Goal: Use online tool/utility: Utilize a website feature to perform a specific function

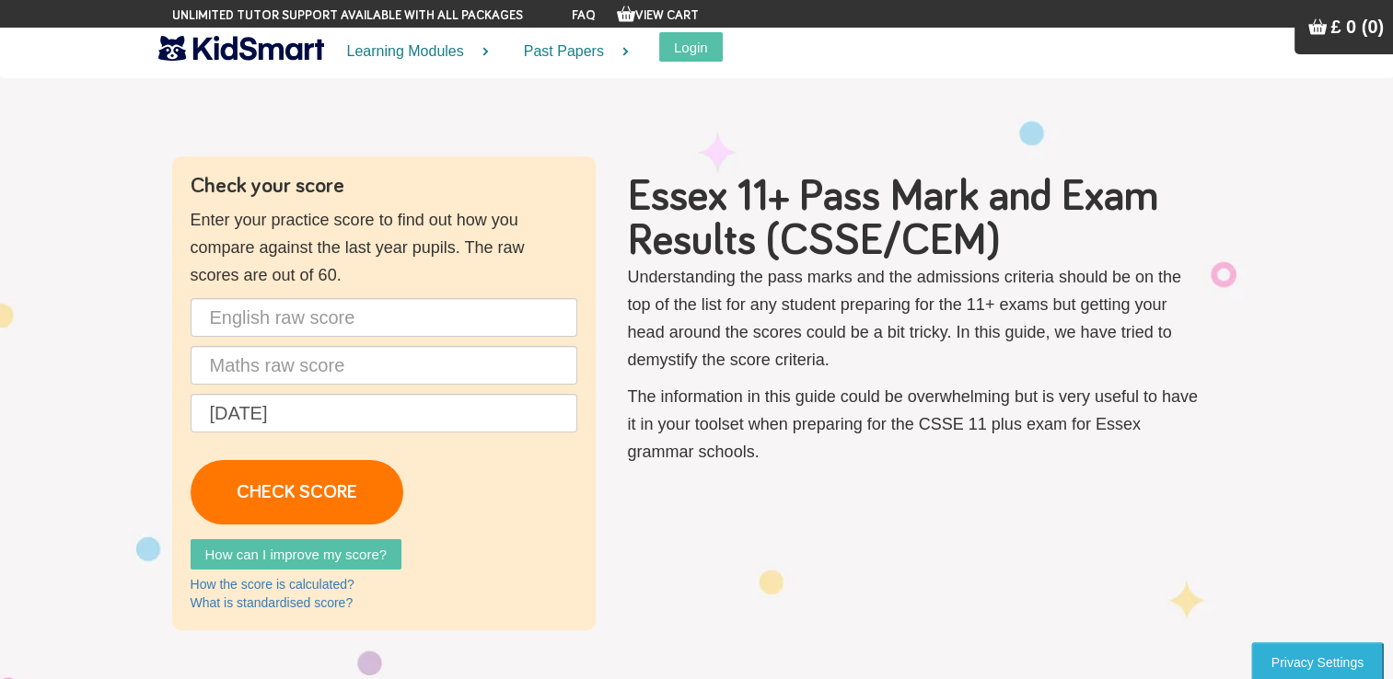
click at [296, 390] on p "[DATE] CHECK SCORE" at bounding box center [384, 411] width 387 height 226
click at [258, 318] on input "text" at bounding box center [384, 317] width 387 height 39
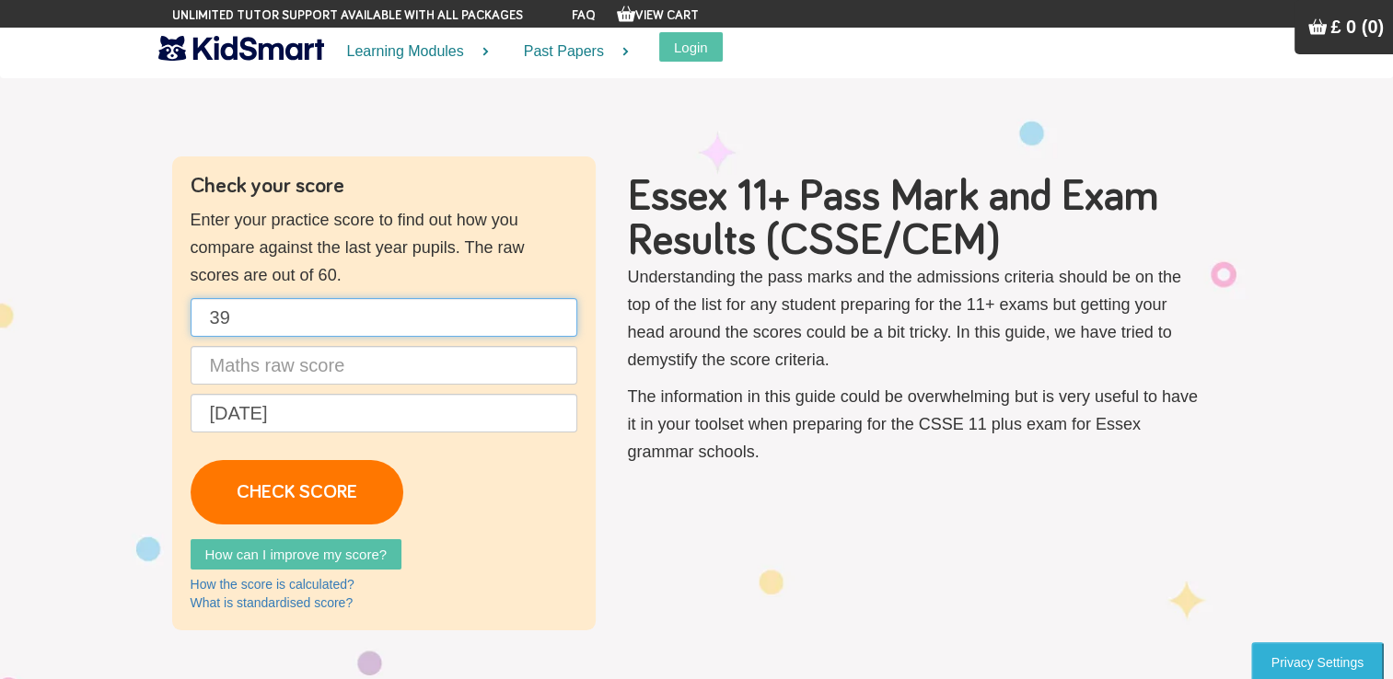
type input "39"
click at [428, 366] on input "text" at bounding box center [384, 365] width 387 height 39
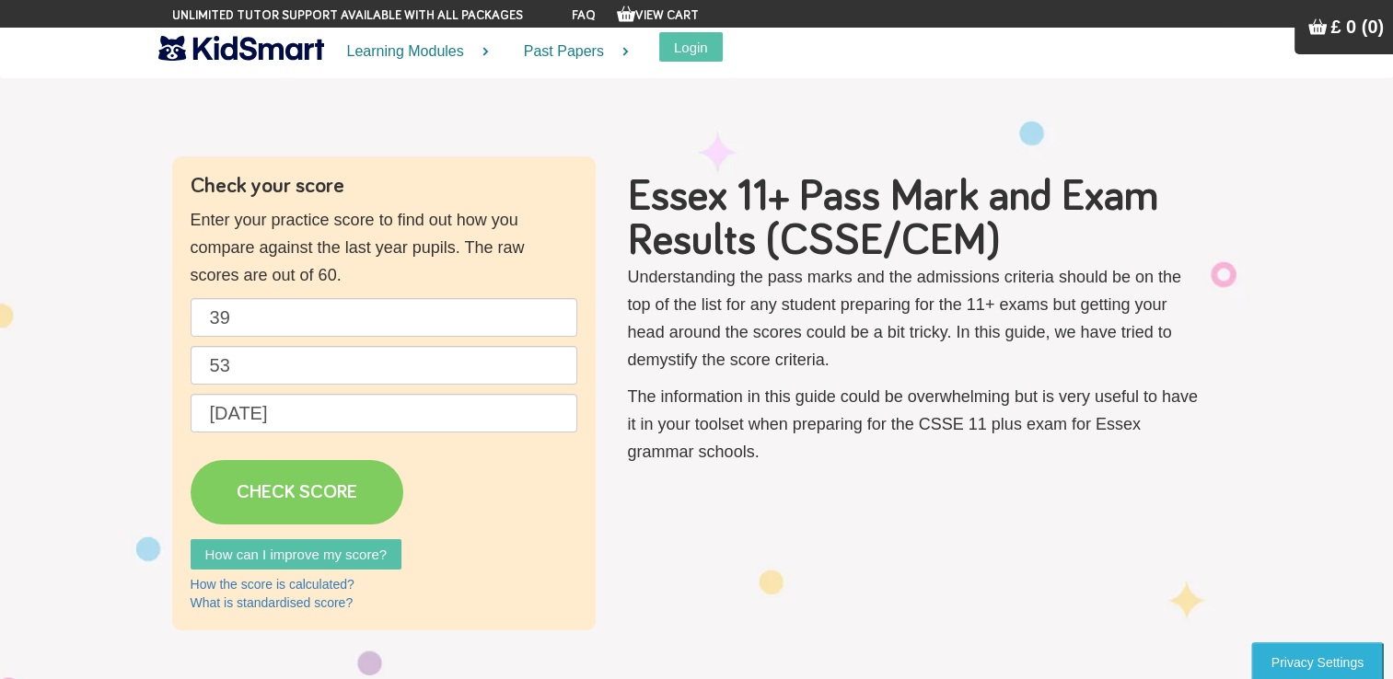
click at [324, 498] on link "CHECK SCORE" at bounding box center [297, 492] width 213 height 64
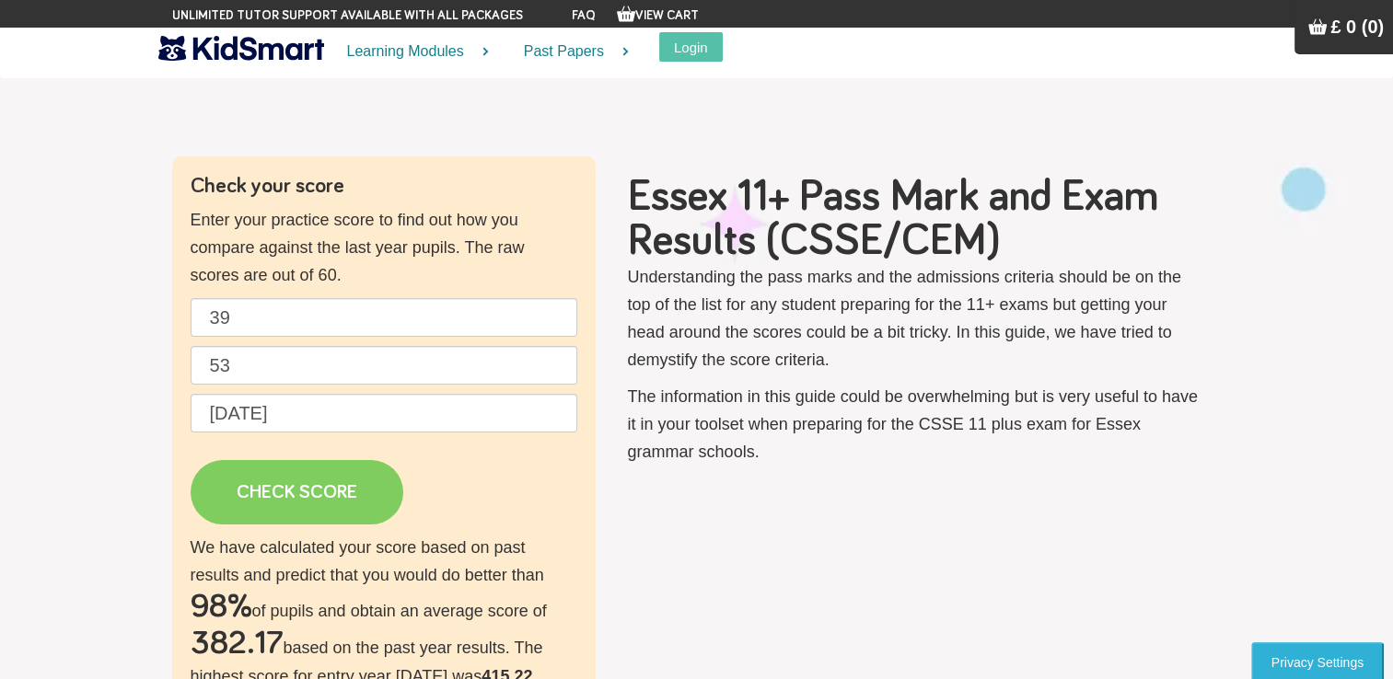
scroll to position [106, 0]
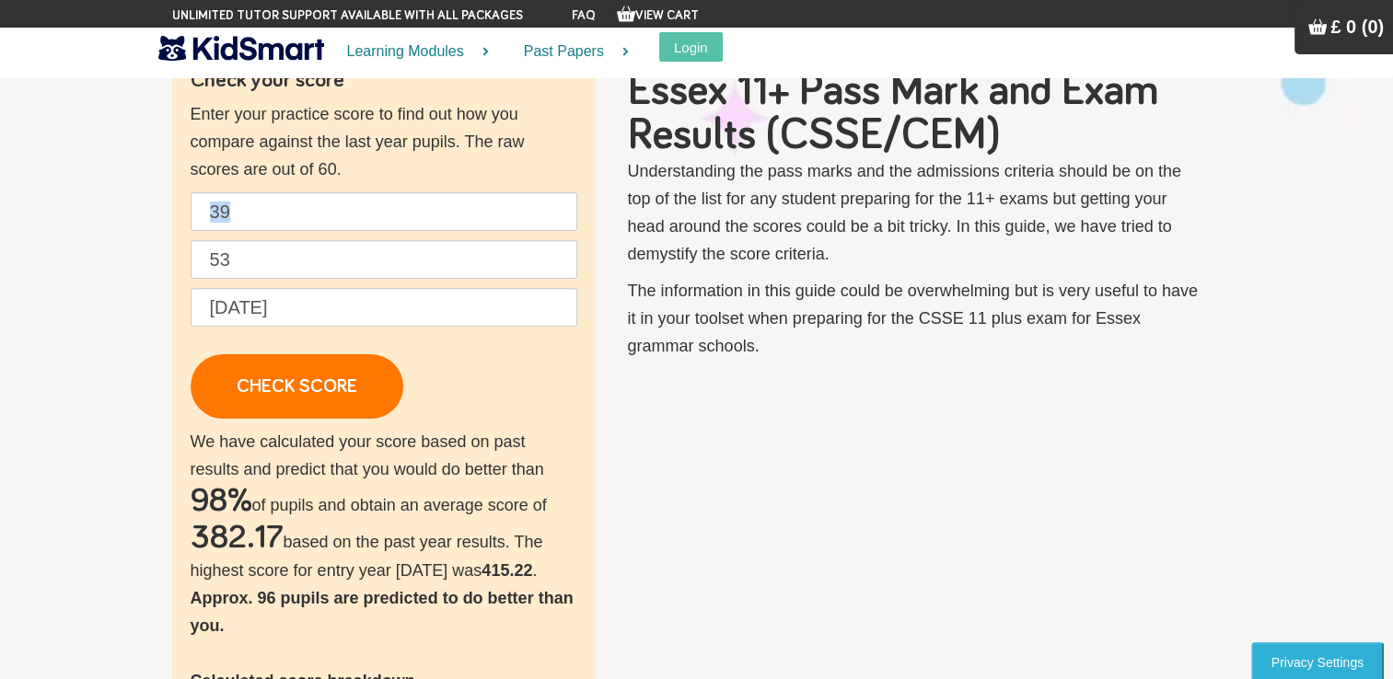
drag, startPoint x: 327, startPoint y: 230, endPoint x: 231, endPoint y: 218, distance: 96.5
click at [231, 218] on p "39 53 [DATE] CHECK SCORE" at bounding box center [384, 305] width 387 height 226
click at [243, 214] on input "39" at bounding box center [384, 211] width 387 height 39
click at [276, 260] on input "53" at bounding box center [384, 259] width 387 height 39
type input "5"
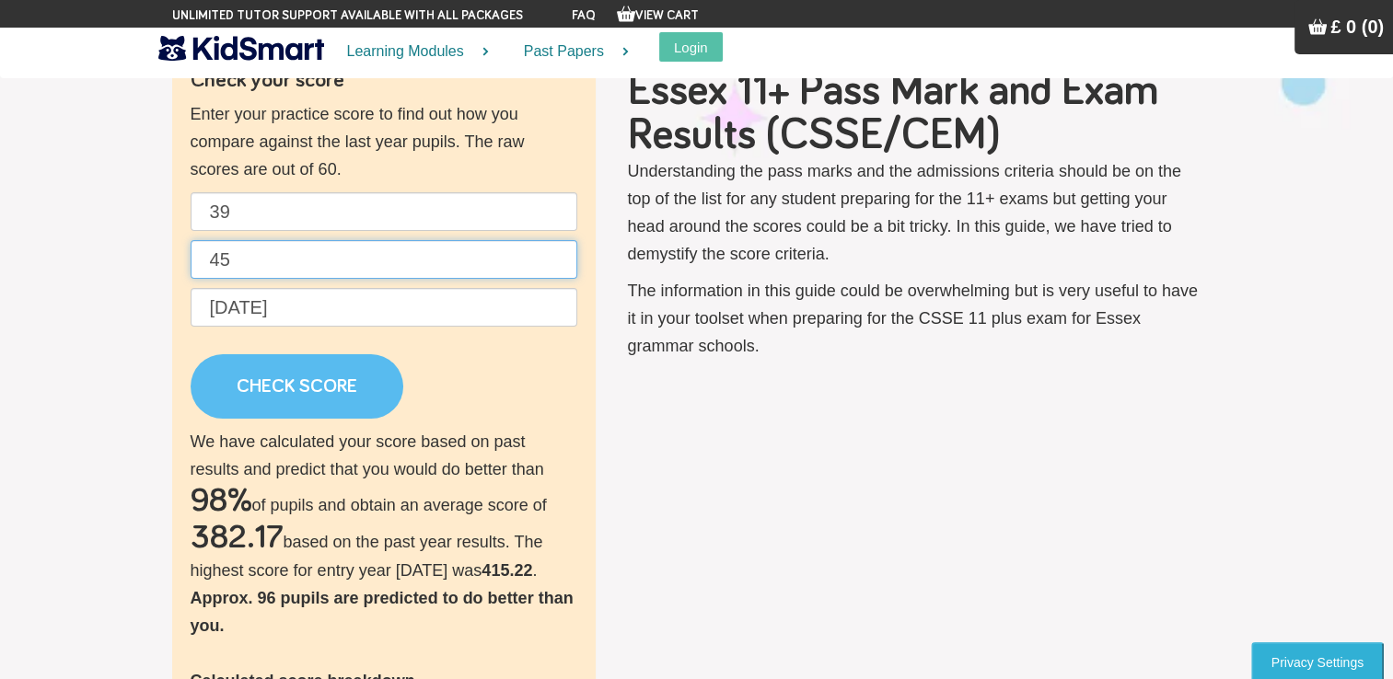
type input "45"
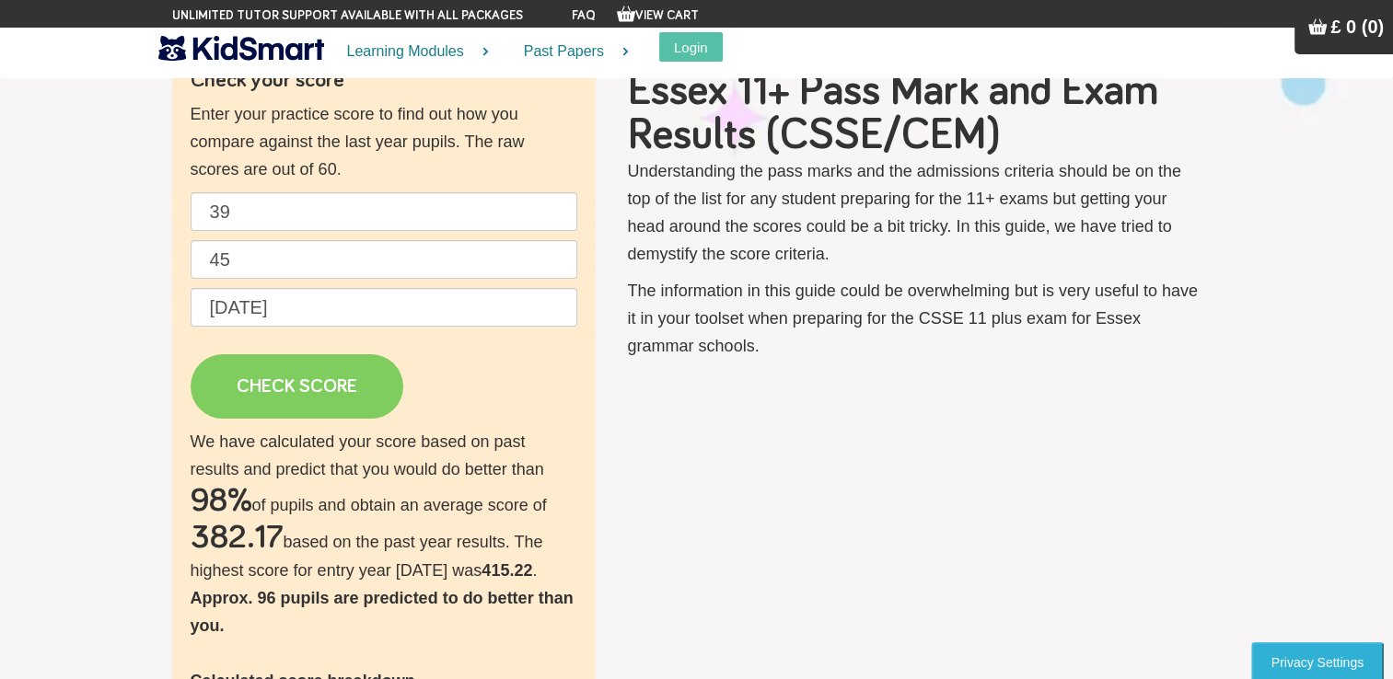
click at [277, 385] on link "CHECK SCORE" at bounding box center [297, 386] width 213 height 64
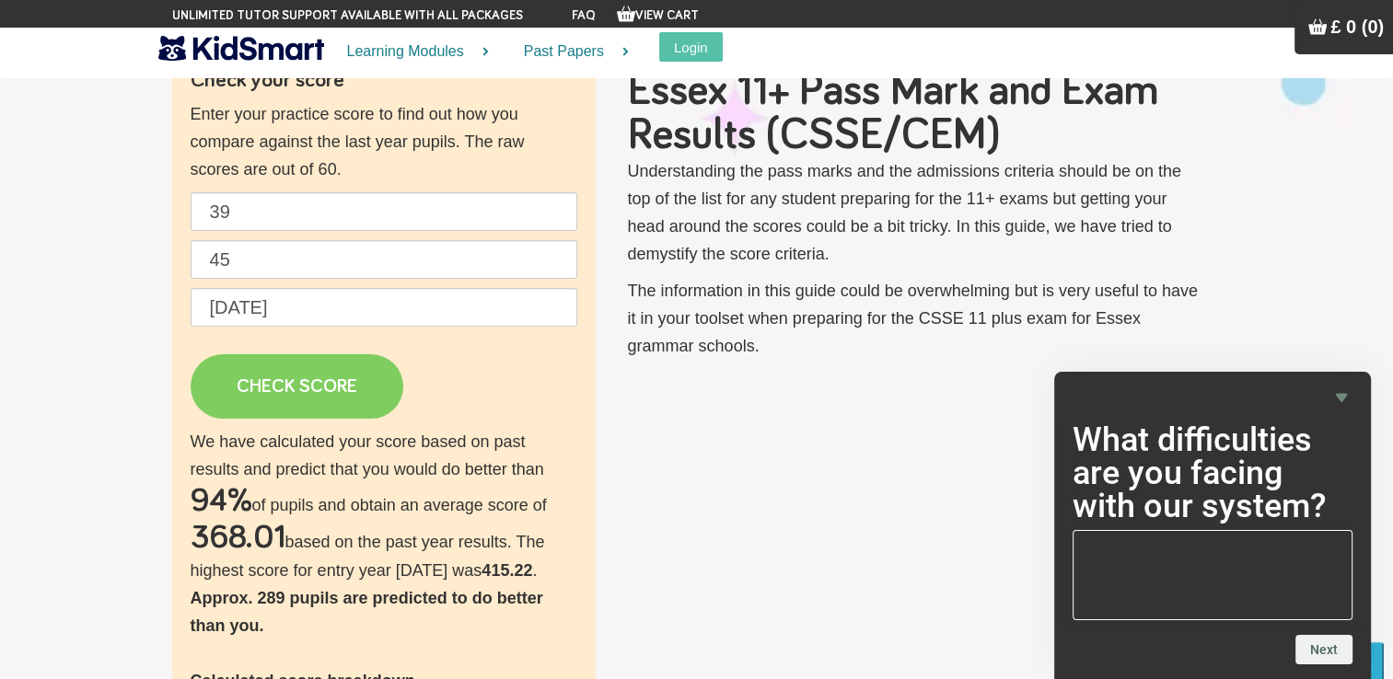
click at [283, 386] on link "CHECK SCORE" at bounding box center [297, 386] width 213 height 64
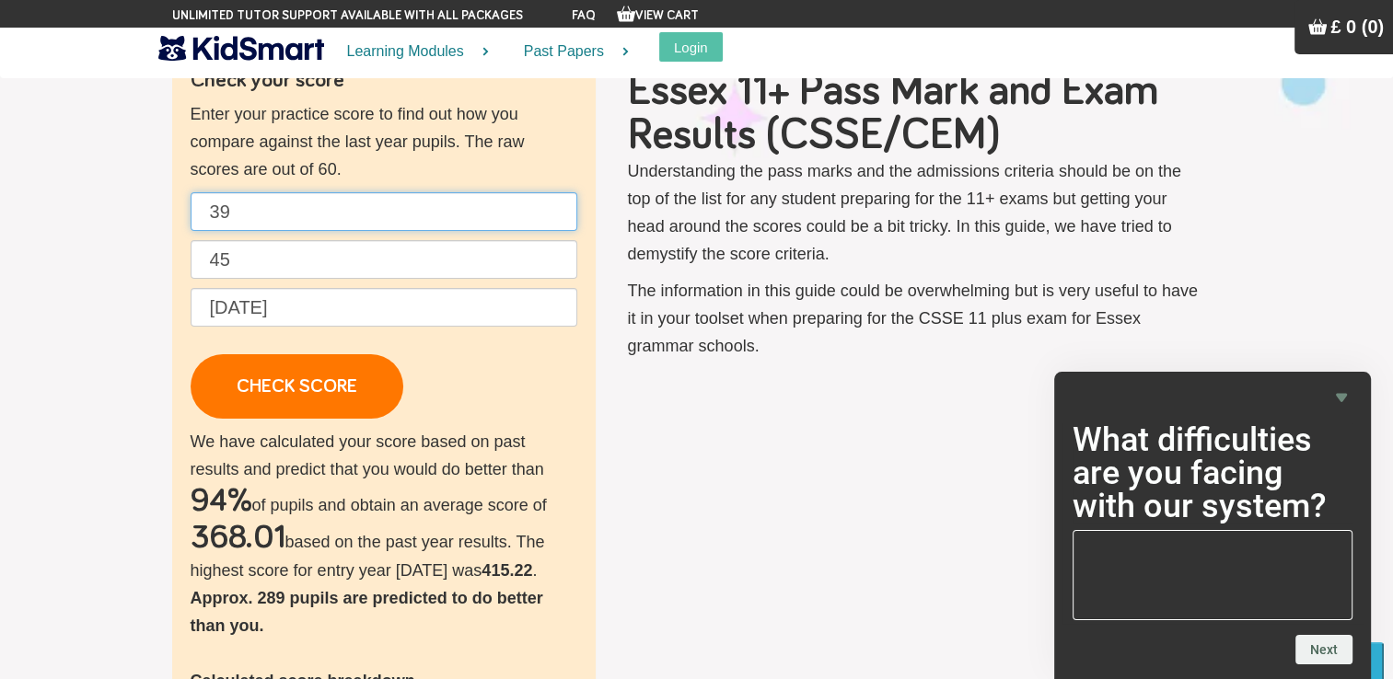
drag, startPoint x: 256, startPoint y: 218, endPoint x: 130, endPoint y: 226, distance: 126.3
click at [130, 226] on section "Check your score Enter your practice score to find out how you compare against …" at bounding box center [696, 555] width 1393 height 1192
type input "29"
drag, startPoint x: 226, startPoint y: 250, endPoint x: 135, endPoint y: 248, distance: 91.2
click at [135, 248] on section "Check your score Enter your practice score to find out how you compare against …" at bounding box center [696, 555] width 1393 height 1192
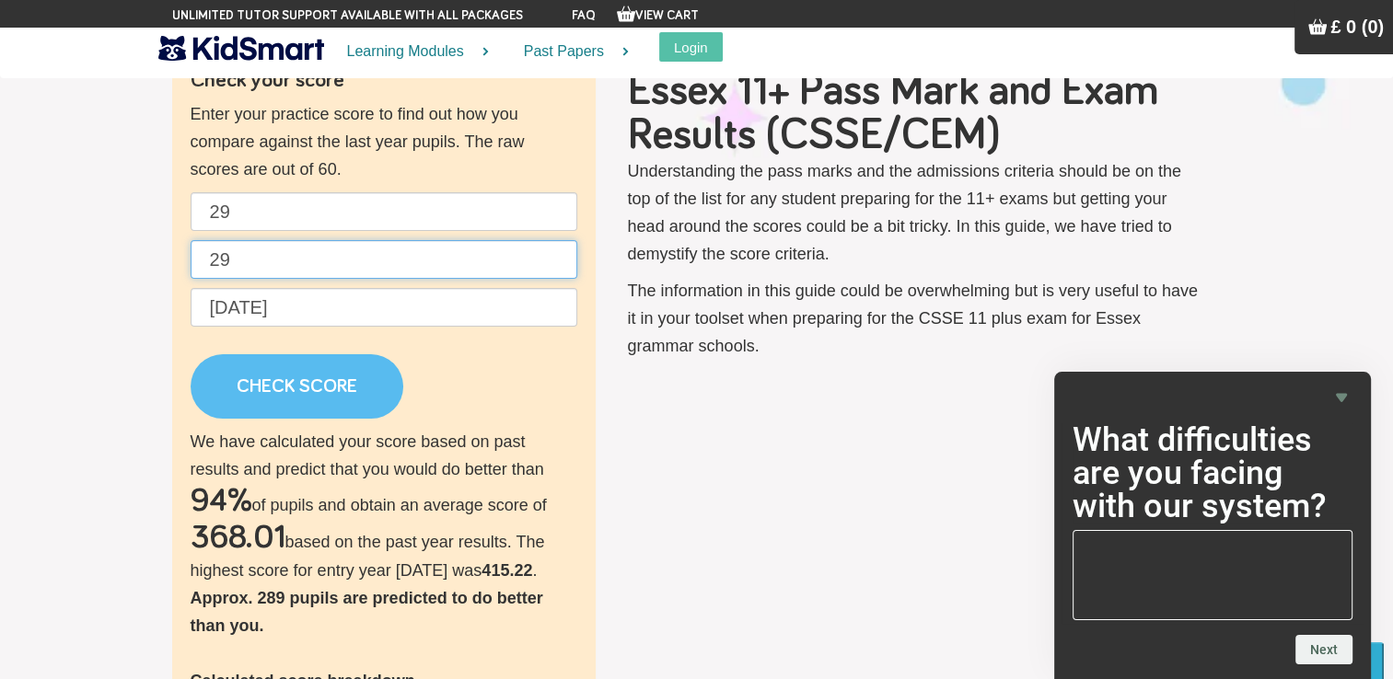
type input "29"
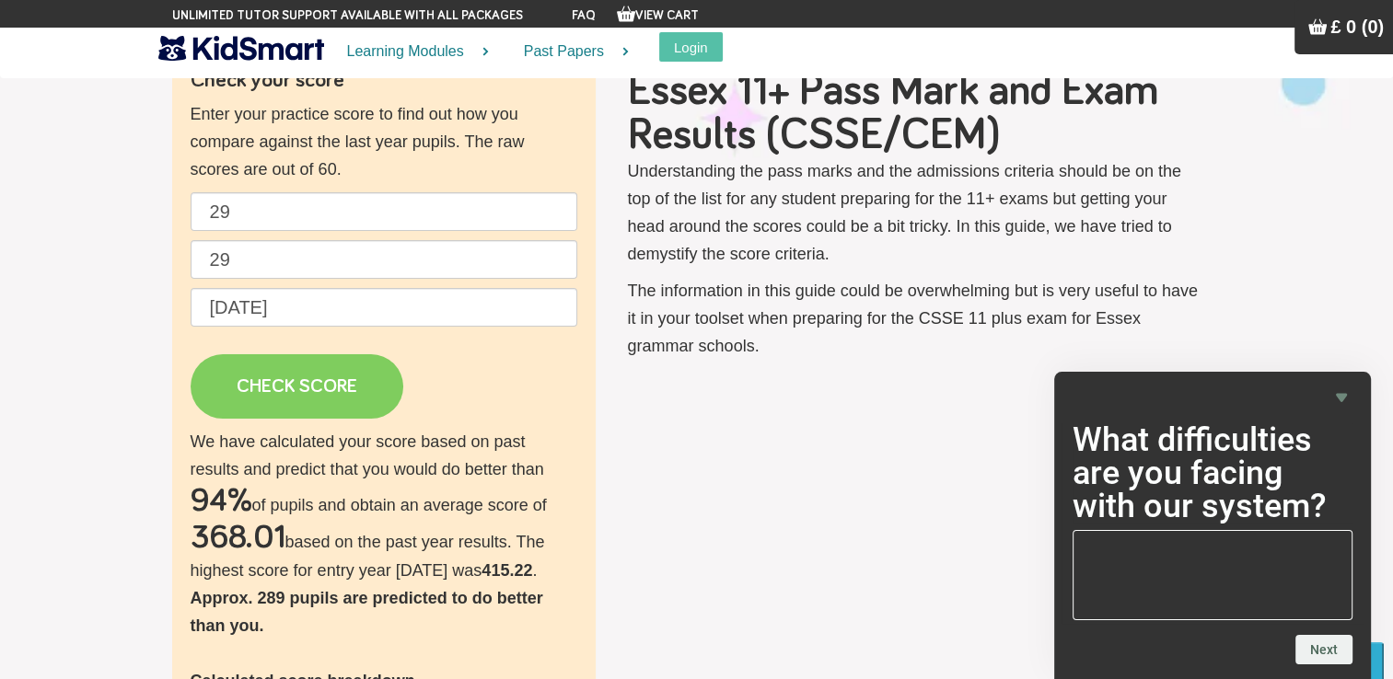
click at [291, 397] on link "CHECK SCORE" at bounding box center [297, 386] width 213 height 64
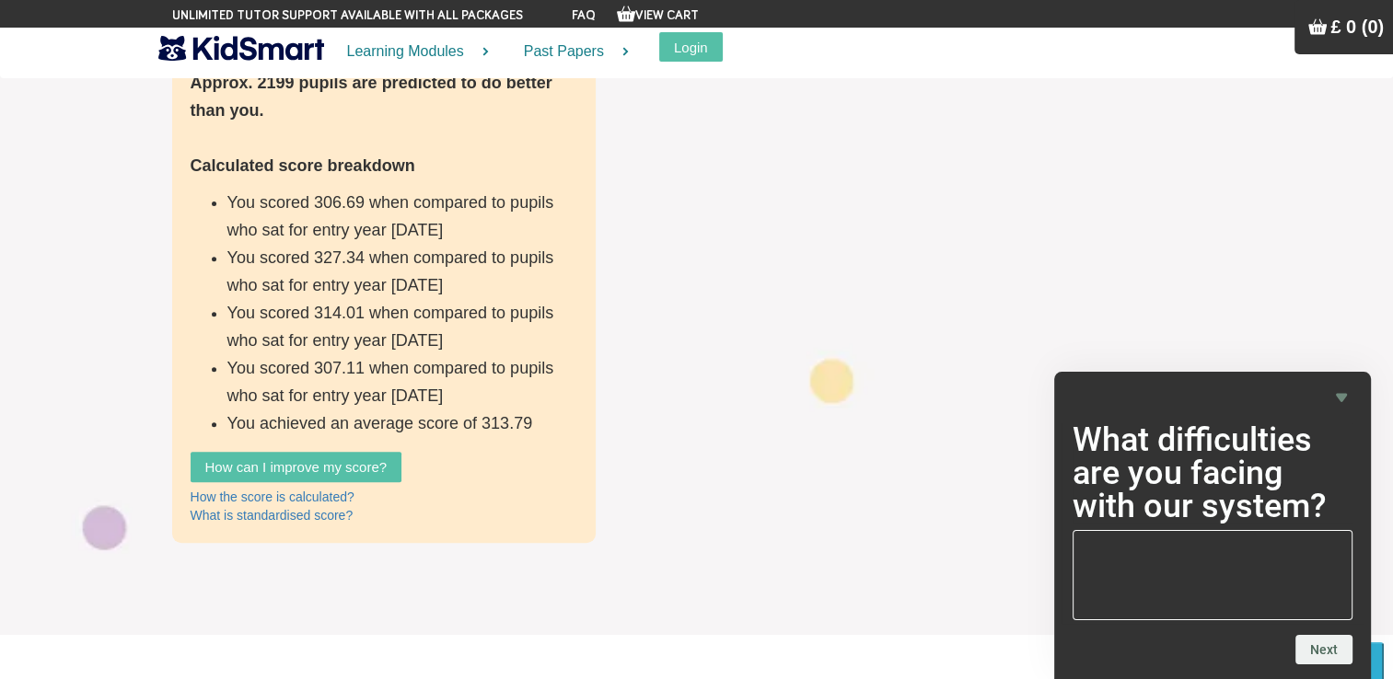
scroll to position [619, 0]
